Goal: Information Seeking & Learning: Learn about a topic

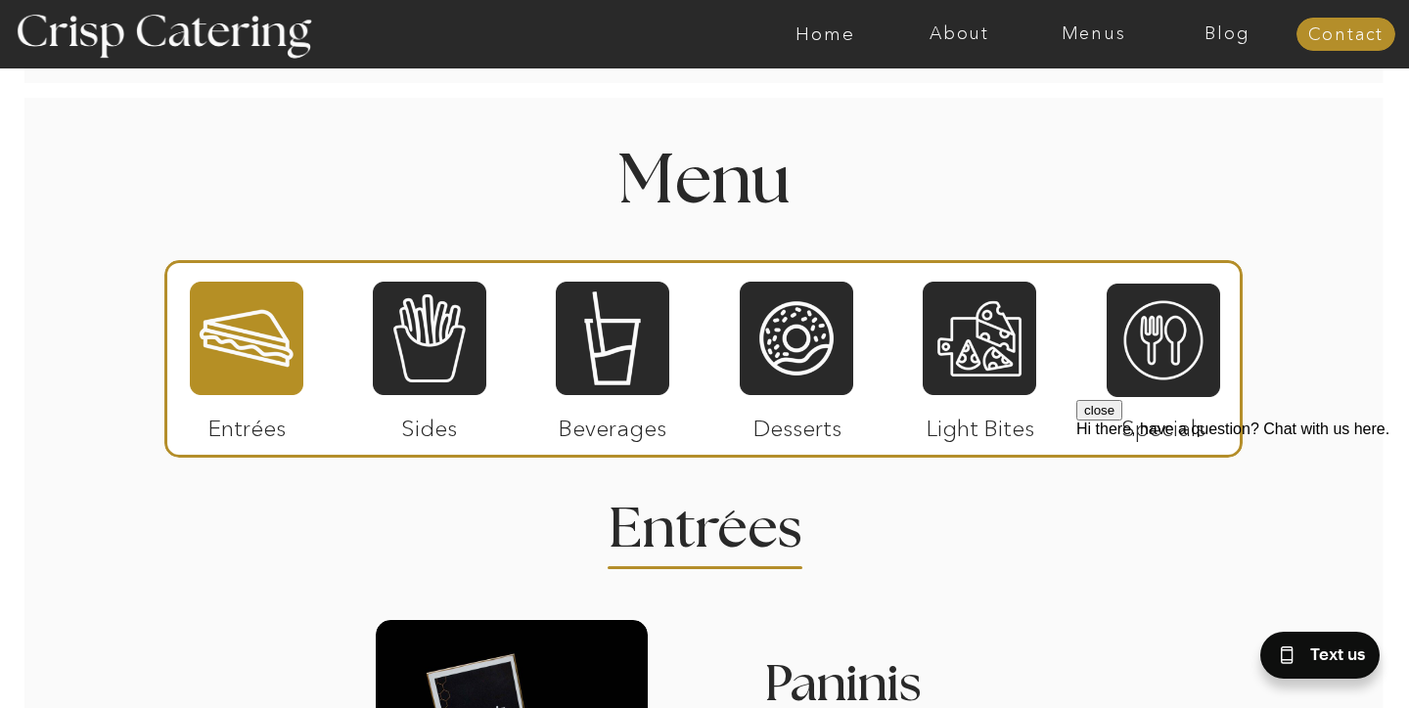
scroll to position [2194, 0]
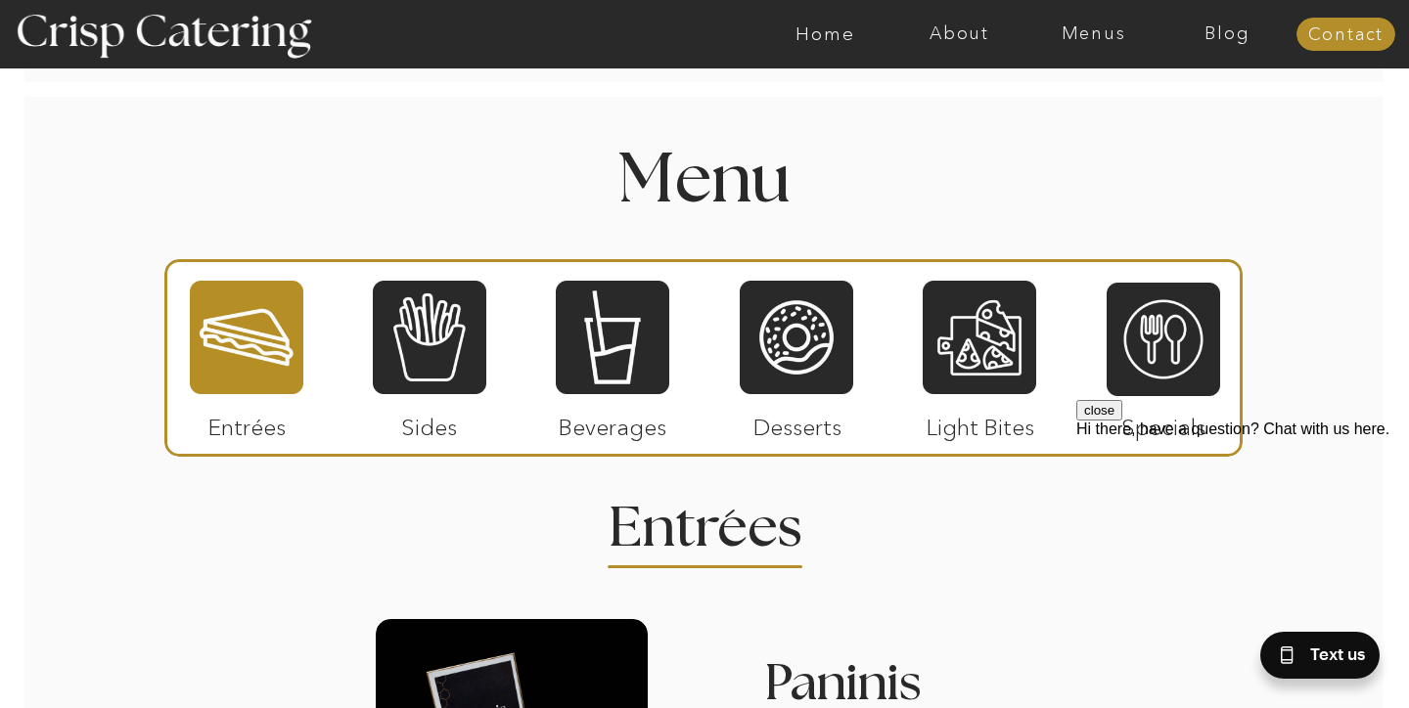
click at [234, 343] on div at bounding box center [247, 337] width 114 height 117
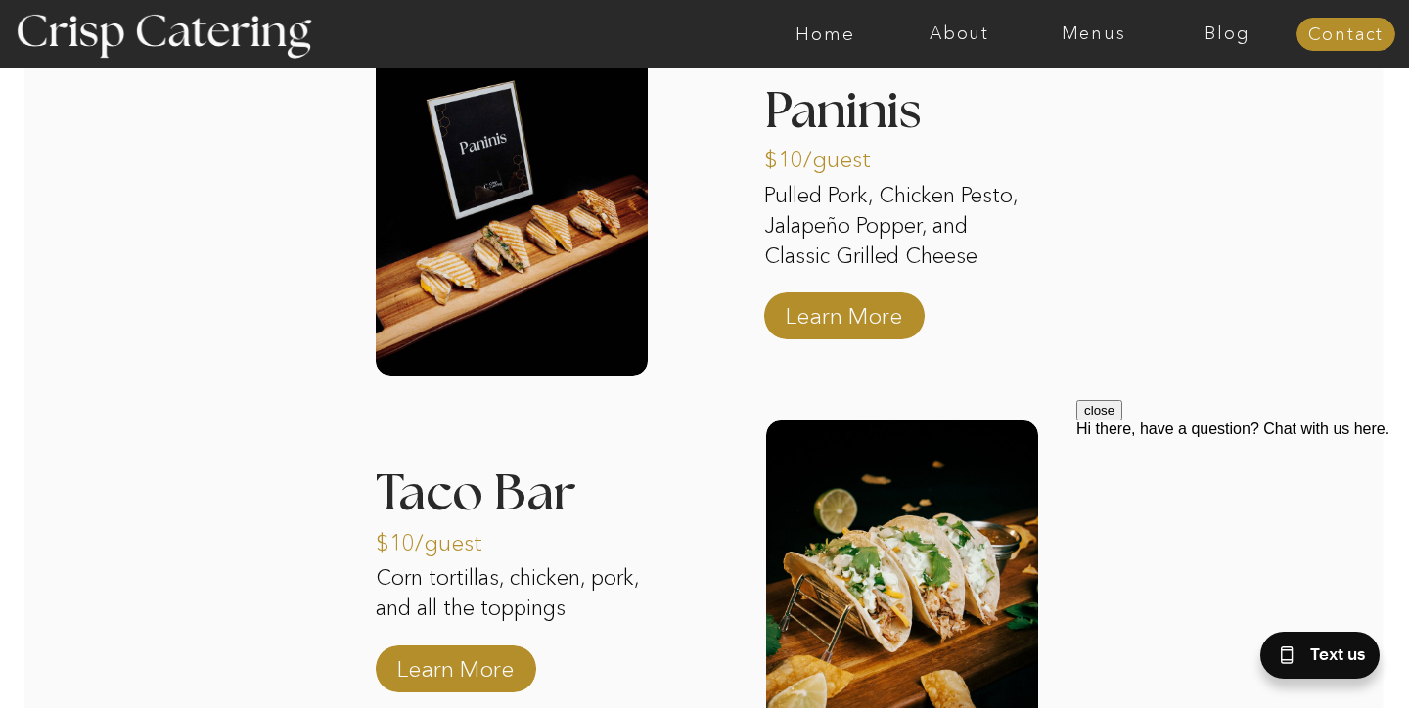
scroll to position [2769, 0]
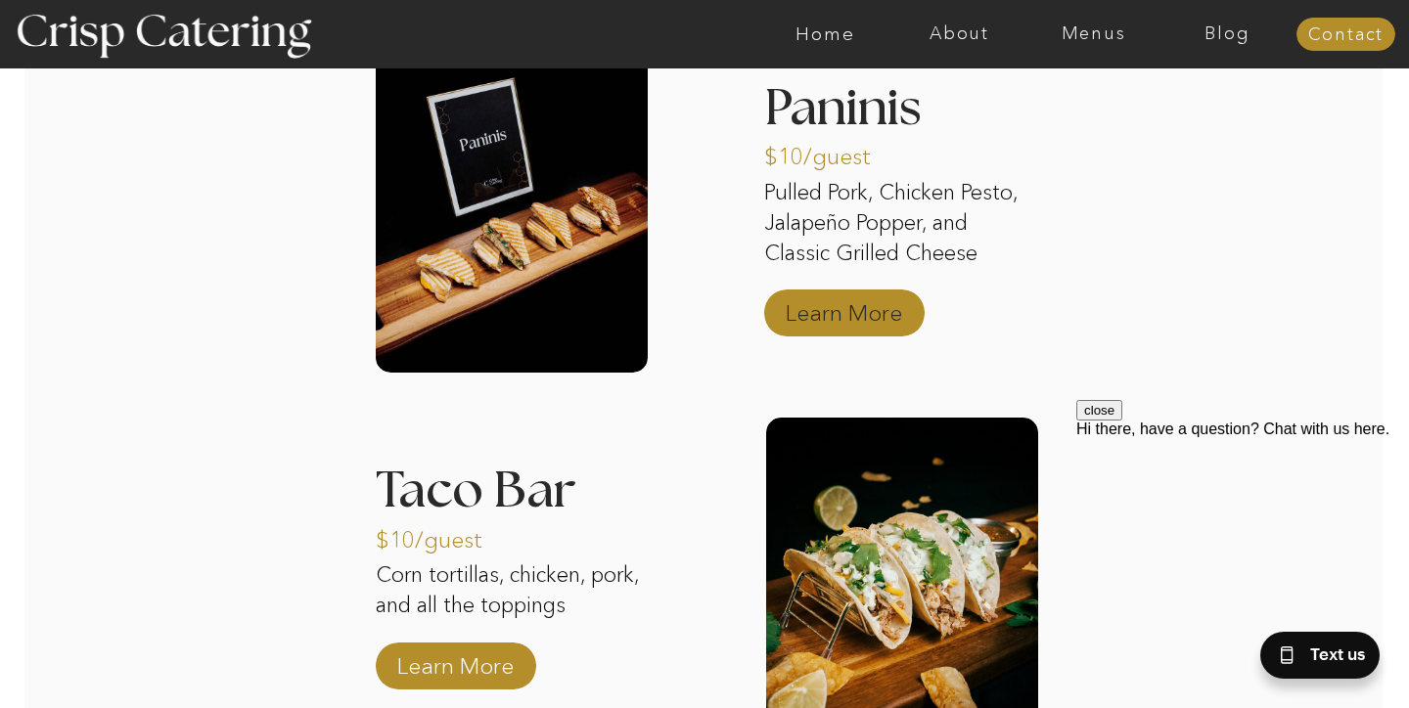
click at [860, 318] on p "Learn More" at bounding box center [844, 308] width 130 height 57
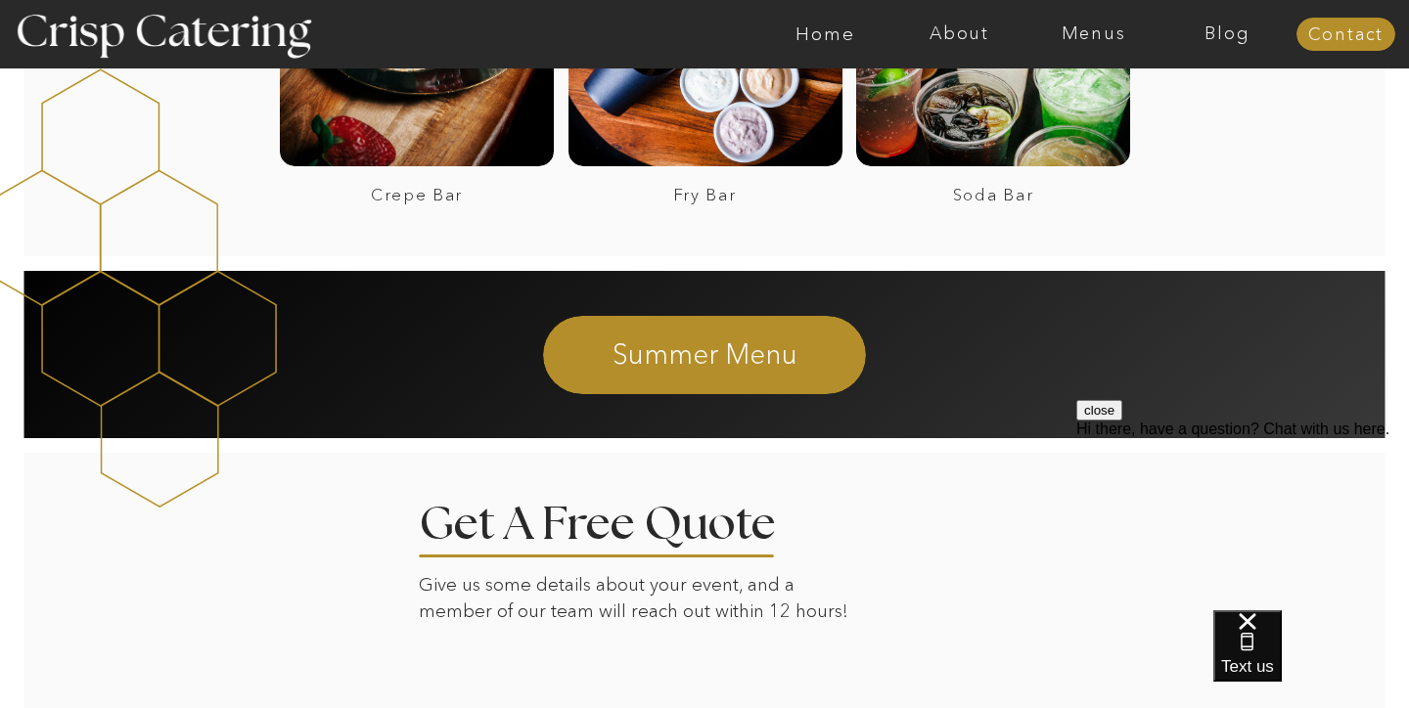
scroll to position [2847, 0]
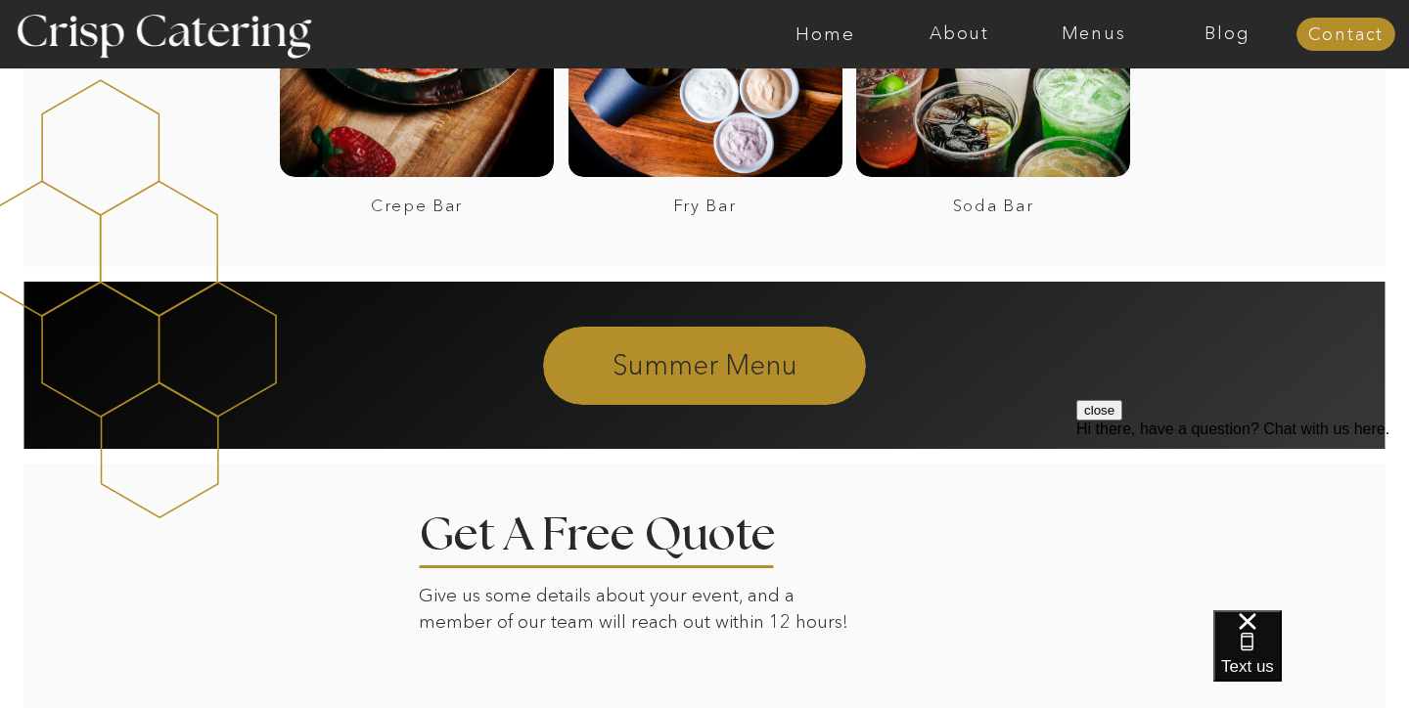
click at [708, 357] on p "Summer Menu" at bounding box center [704, 363] width 531 height 35
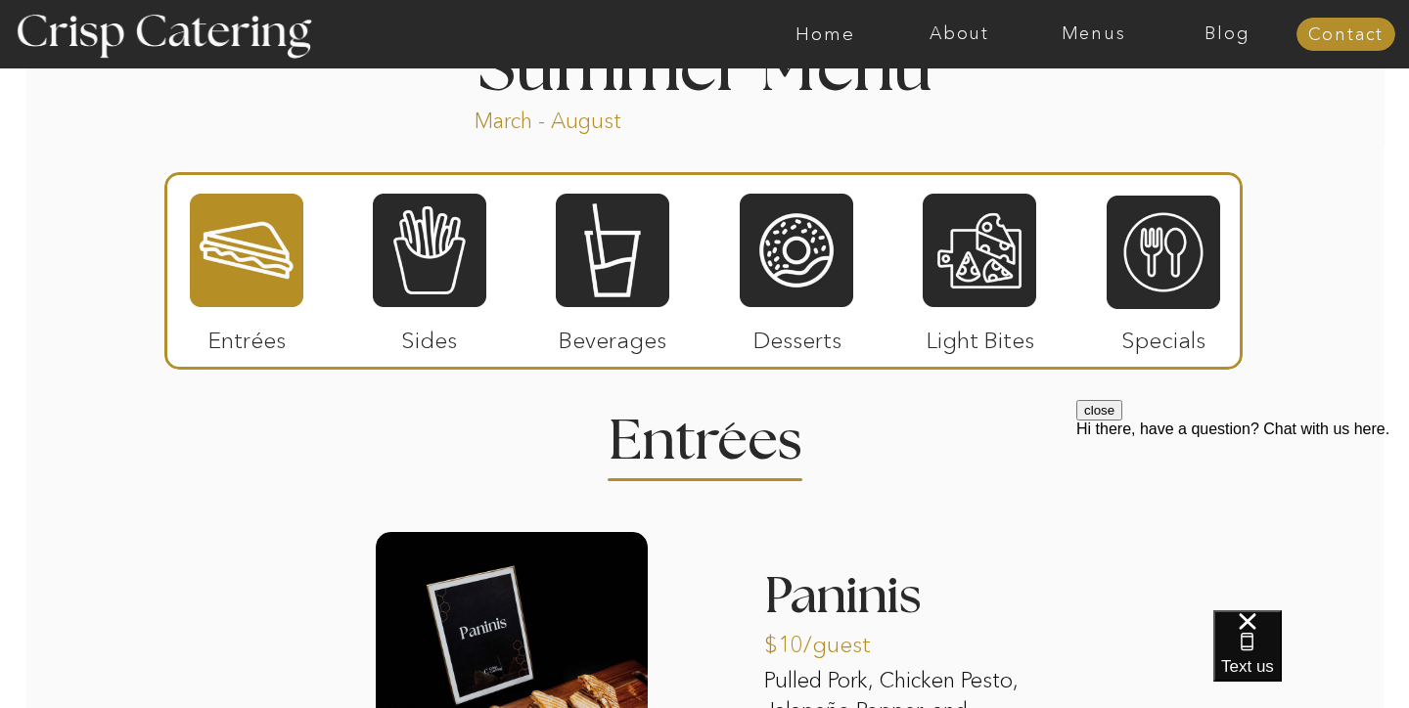
scroll to position [1678, 0]
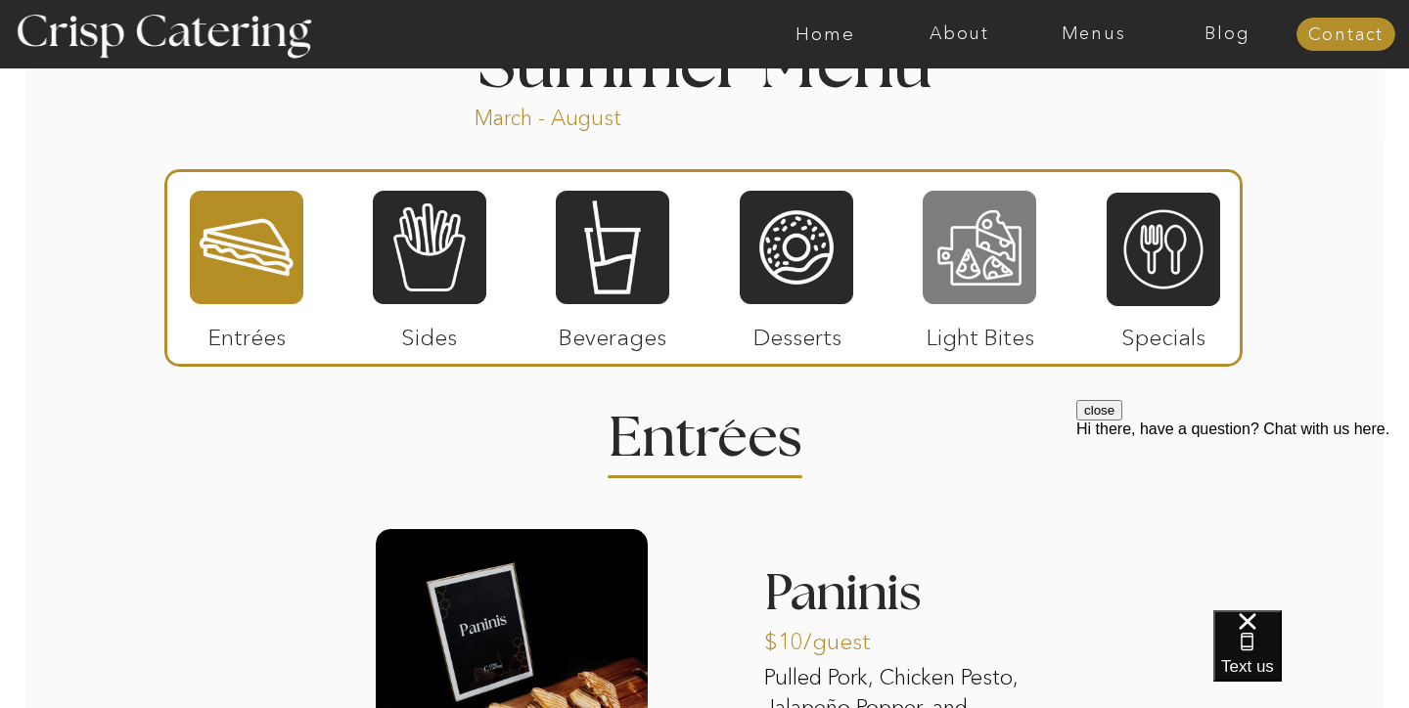
click at [985, 264] on div at bounding box center [980, 247] width 114 height 117
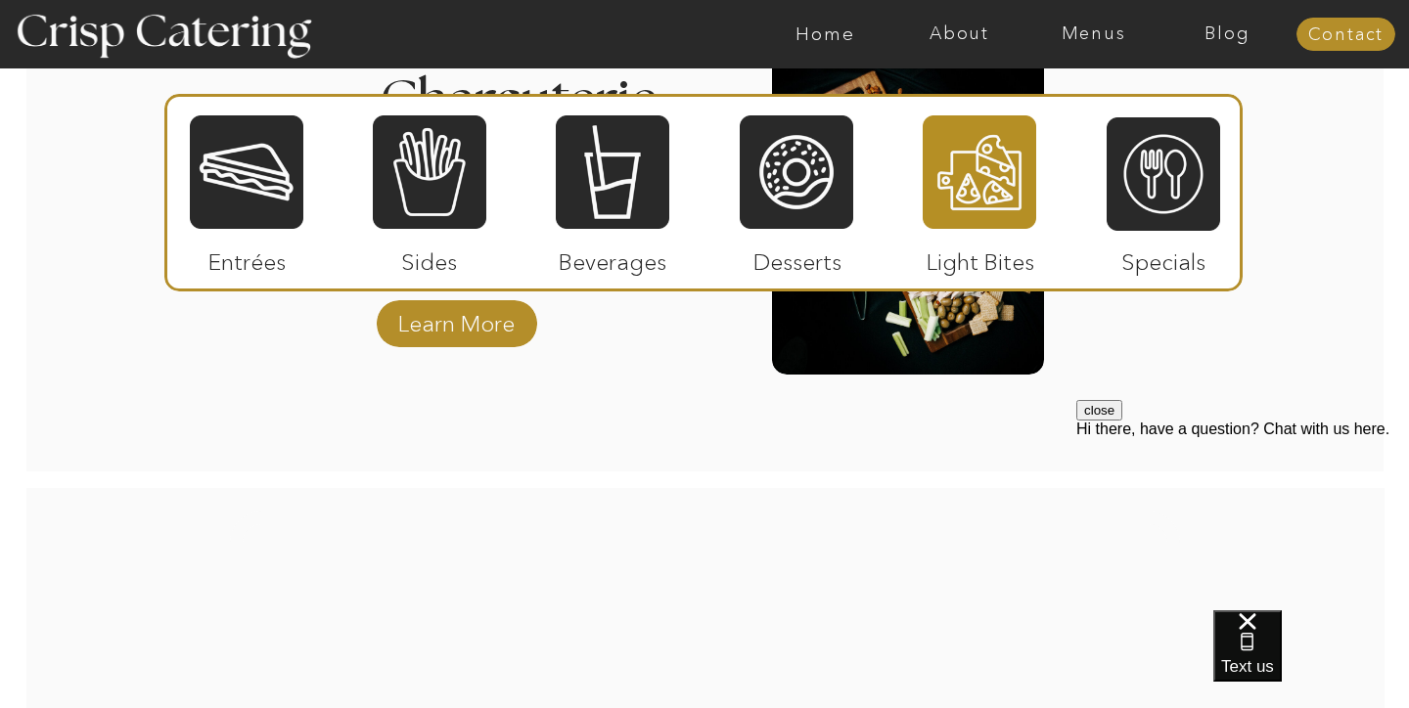
scroll to position [2066, 0]
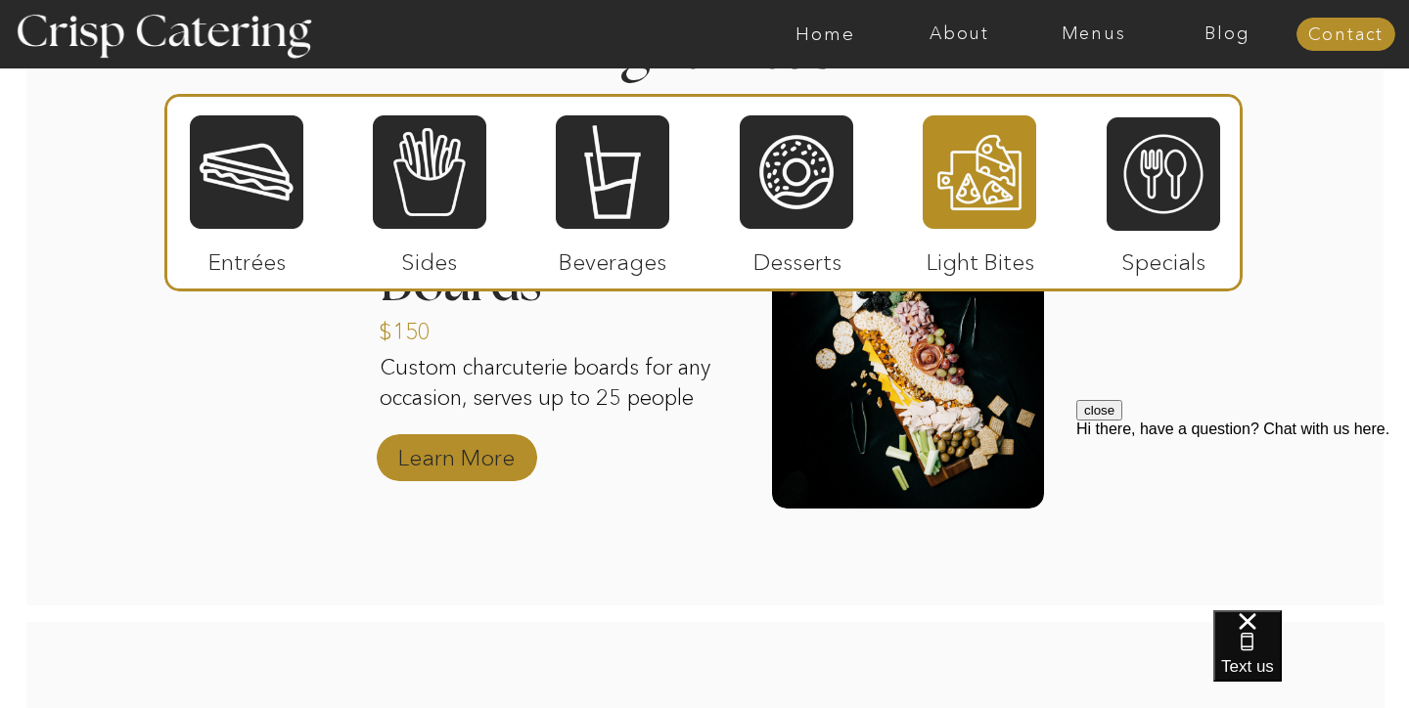
click at [465, 454] on p "Learn More" at bounding box center [456, 453] width 130 height 57
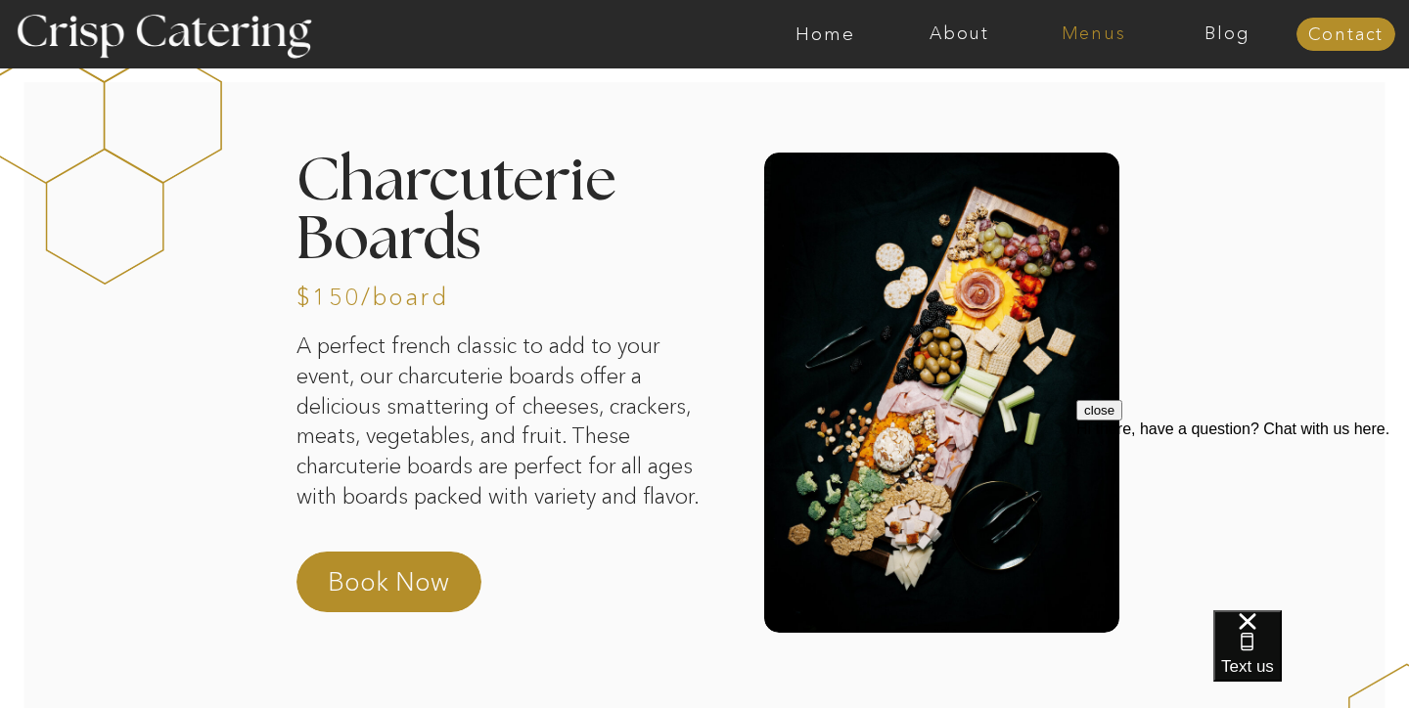
click at [1085, 36] on nav "Menus" at bounding box center [1093, 34] width 134 height 20
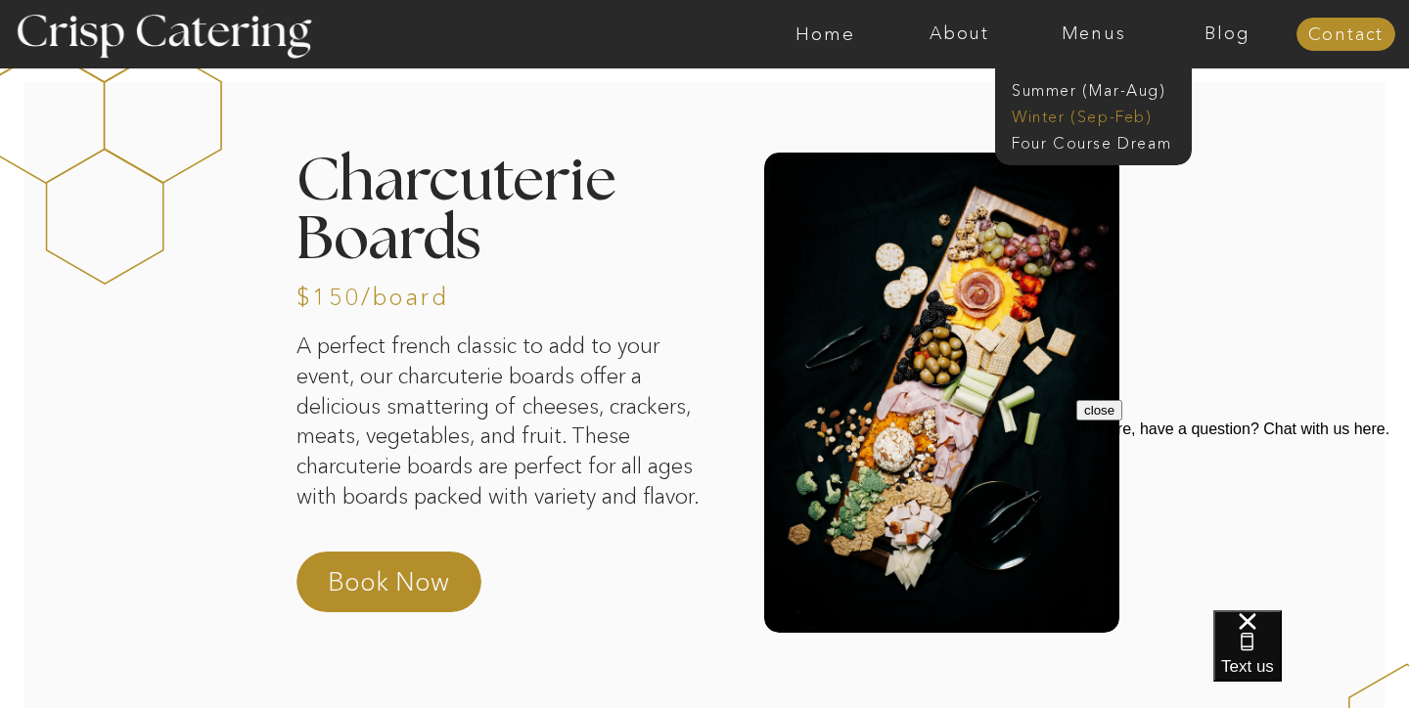
click at [1054, 111] on nav "Winter (Sep-Feb)" at bounding box center [1092, 115] width 160 height 19
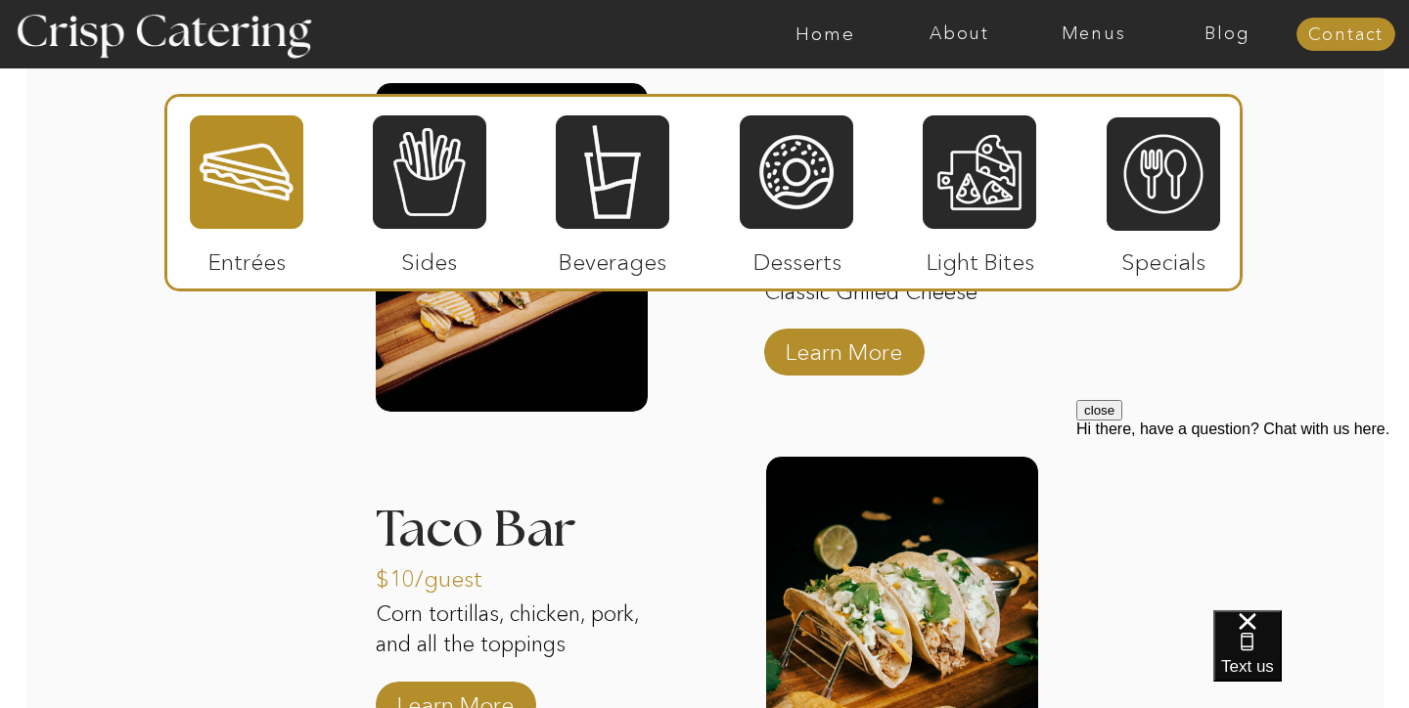
scroll to position [2836, 0]
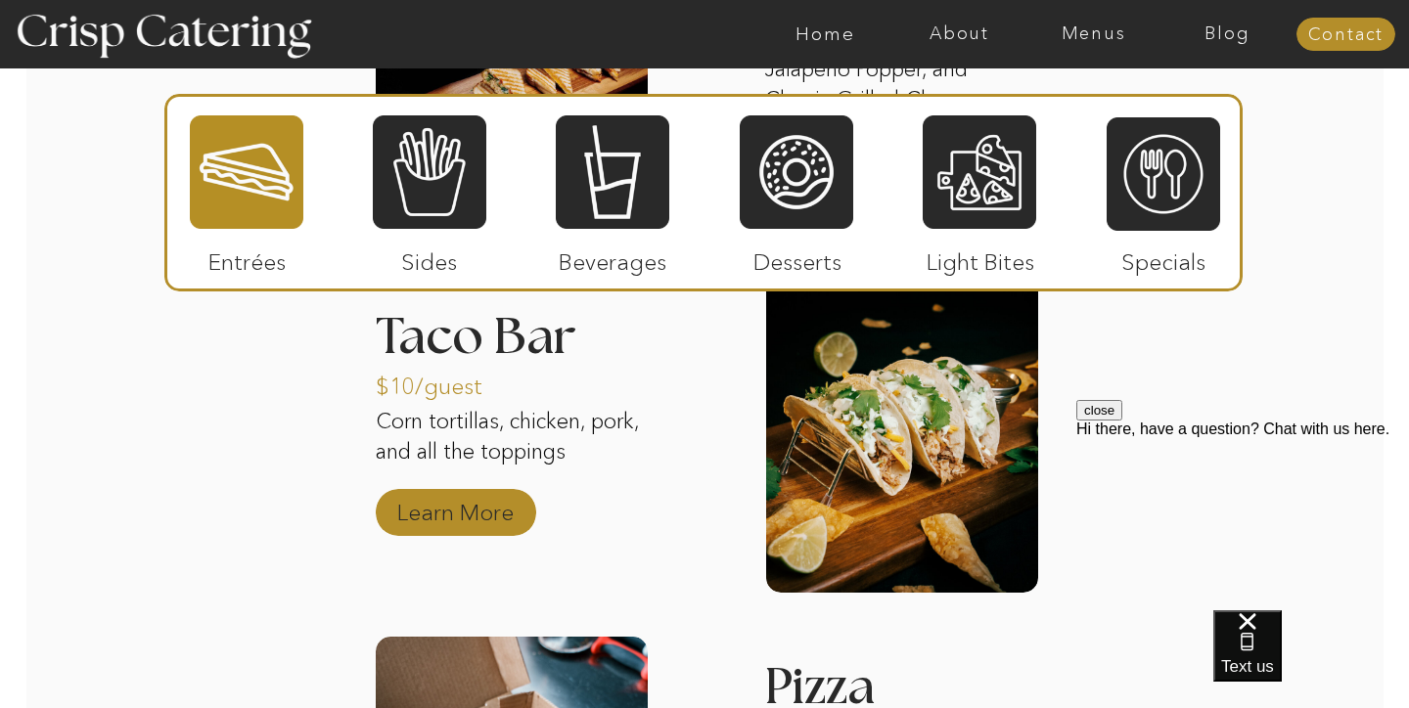
click at [454, 515] on p "Learn More" at bounding box center [455, 507] width 130 height 57
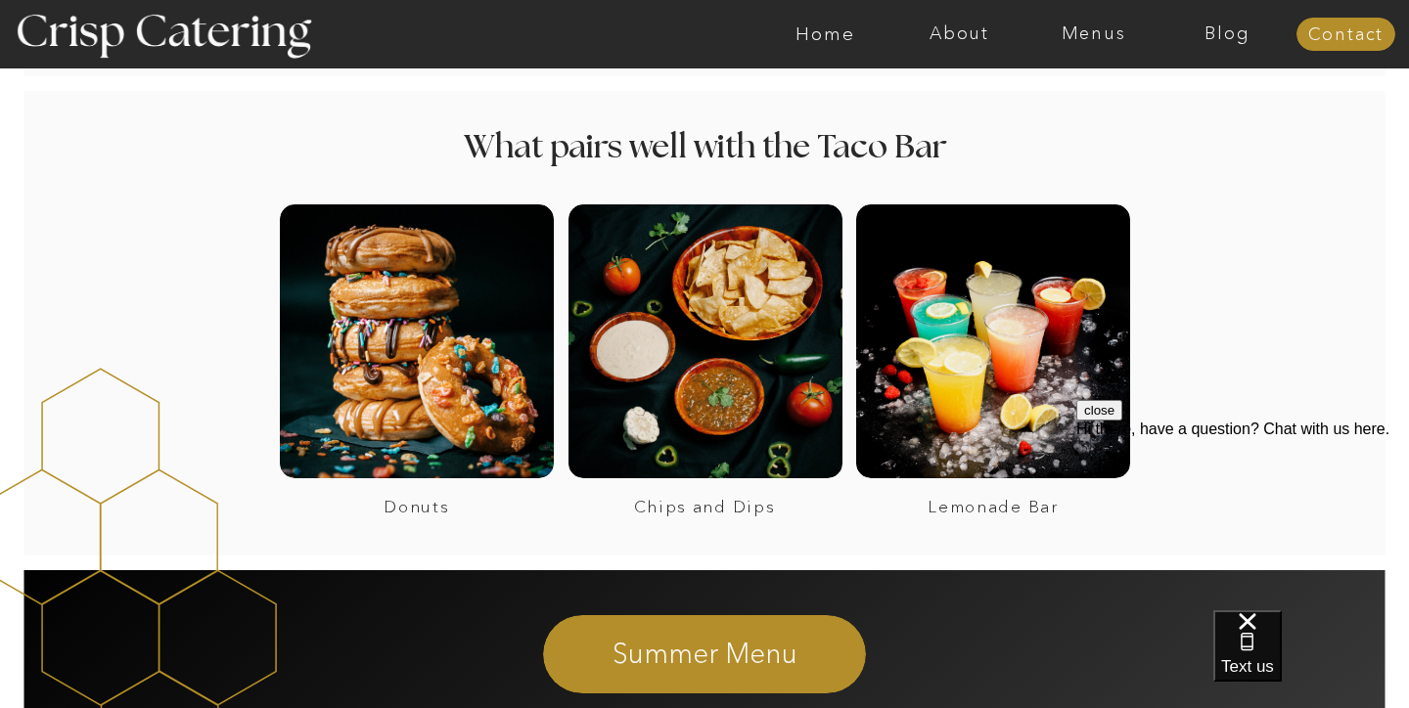
scroll to position [1394, 0]
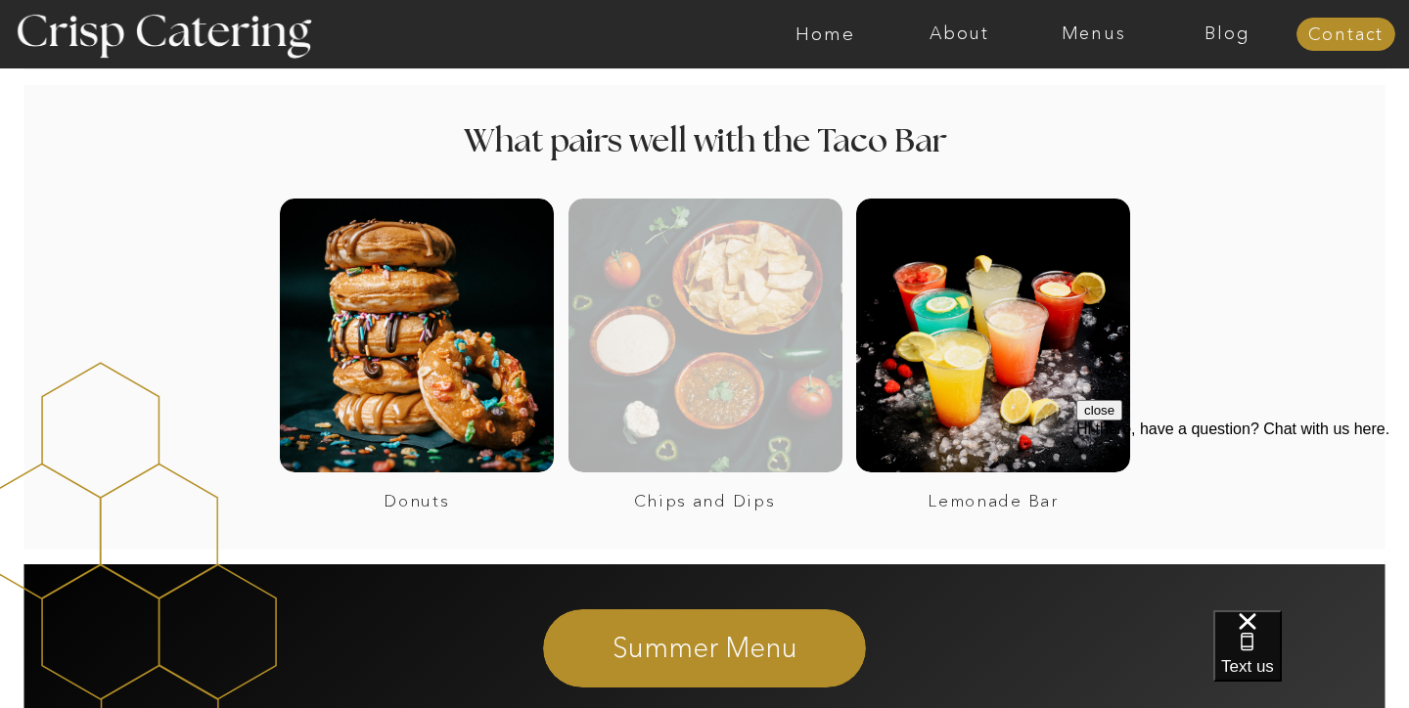
click at [629, 401] on div at bounding box center [706, 336] width 274 height 274
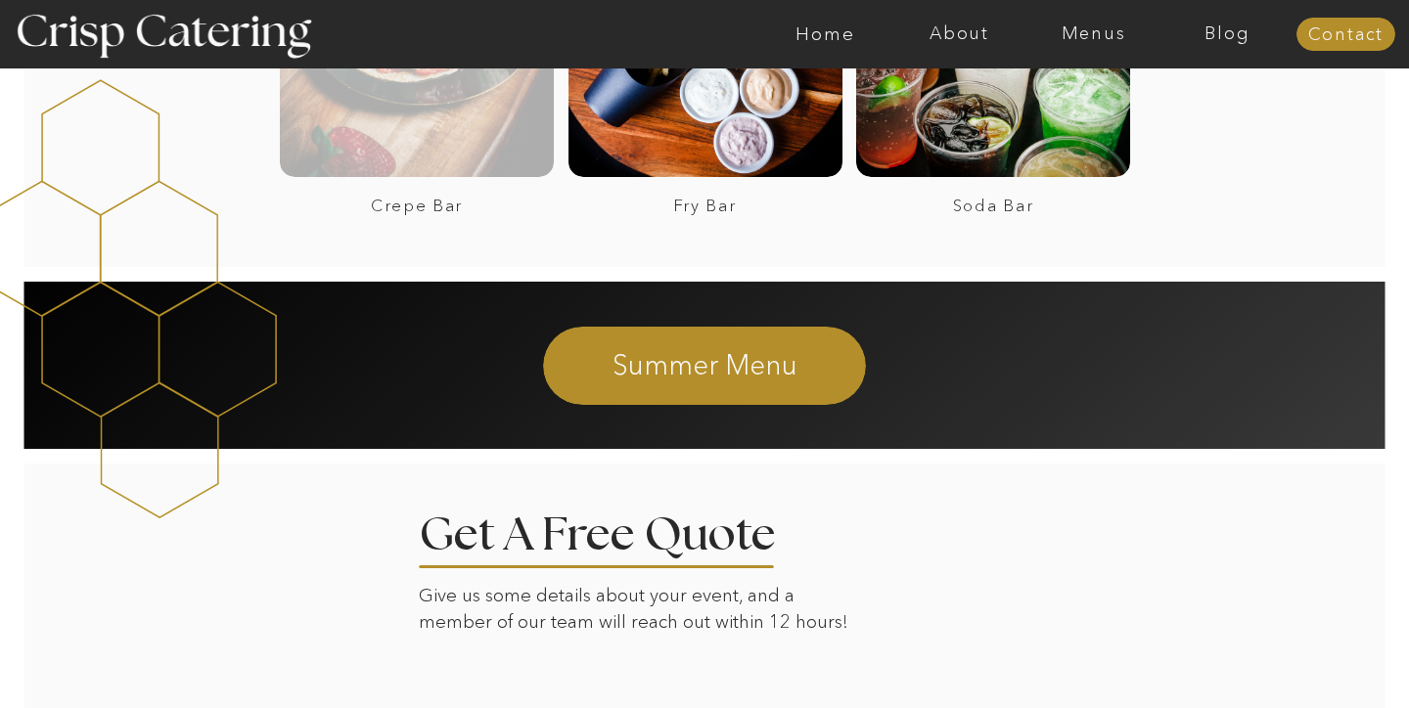
click at [376, 143] on div at bounding box center [417, 40] width 274 height 274
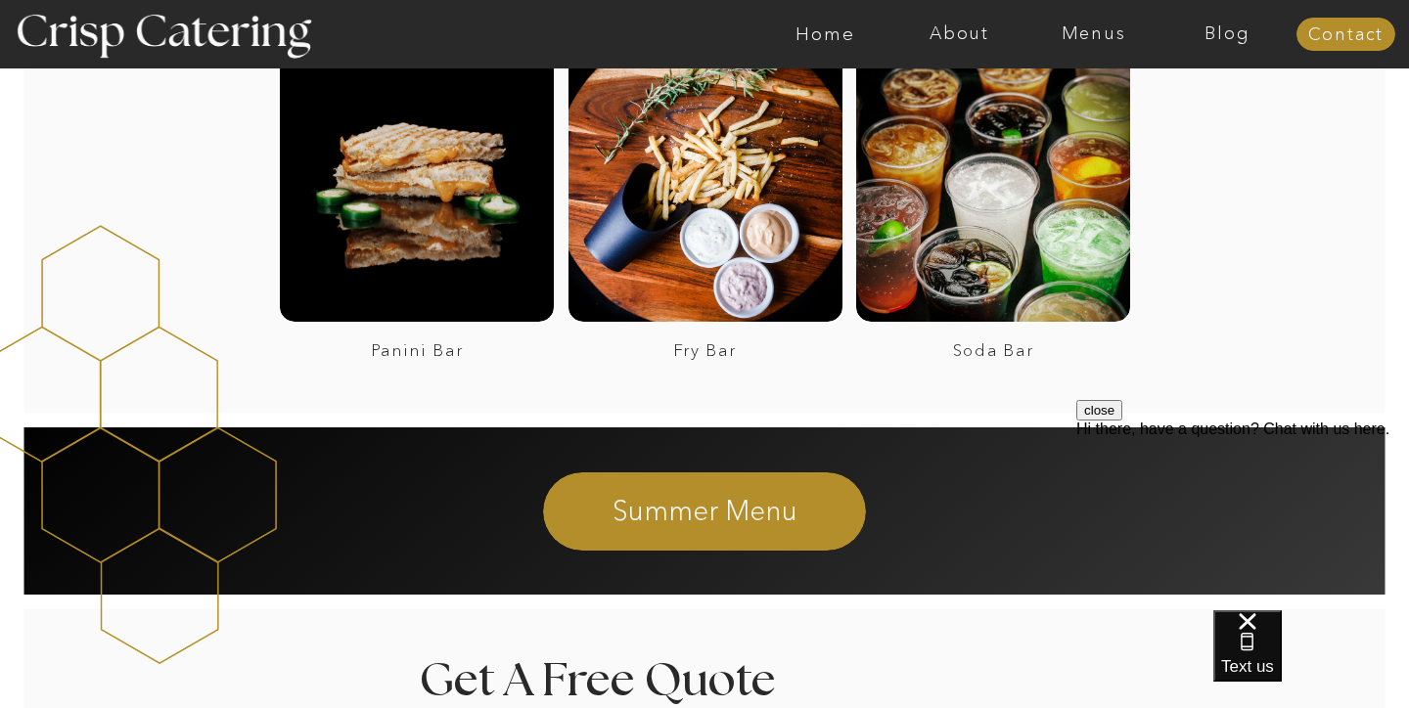
scroll to position [3033, 0]
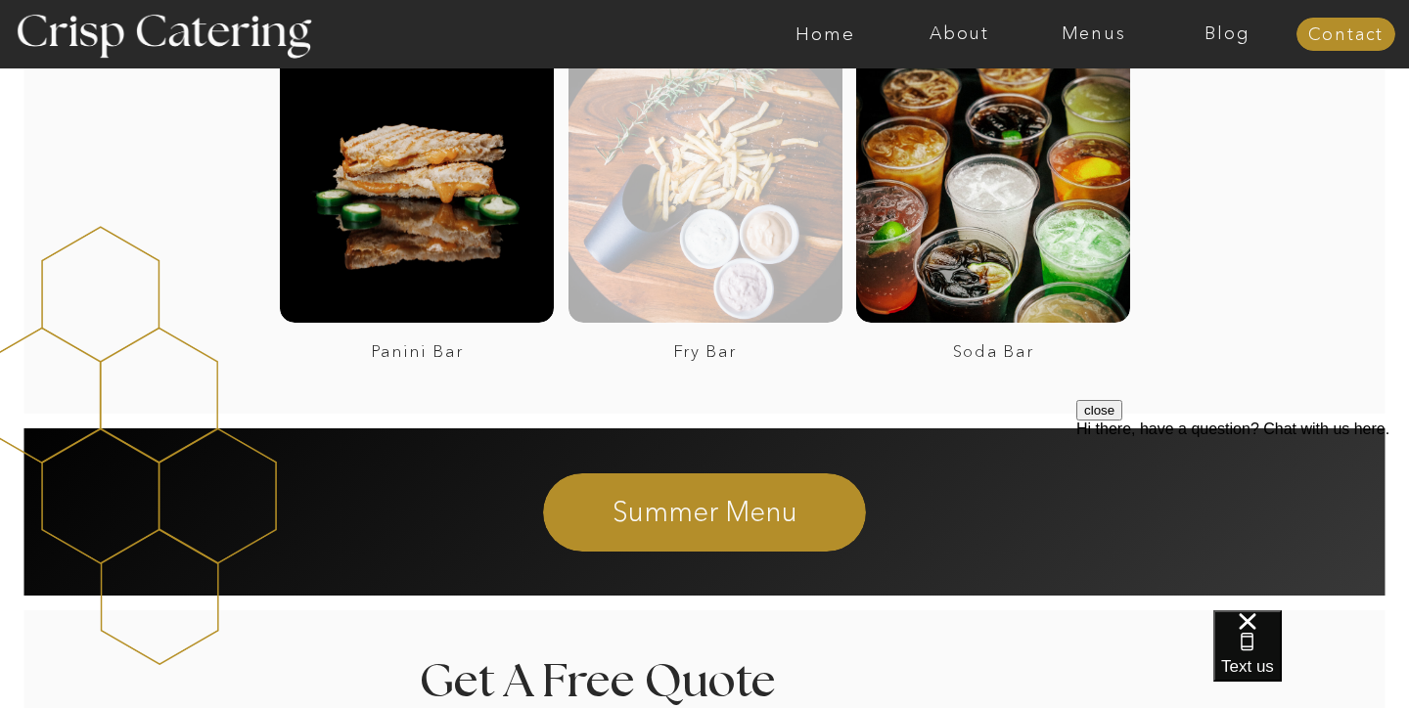
click at [728, 218] on div at bounding box center [706, 186] width 274 height 274
